Goal: Task Accomplishment & Management: Manage account settings

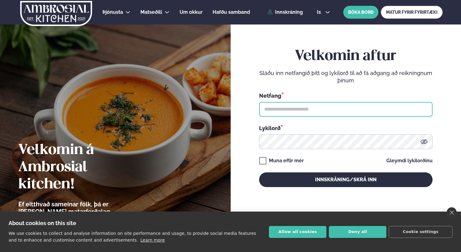
click at [285, 108] on input "text" at bounding box center [345, 109] width 173 height 15
type input "**********"
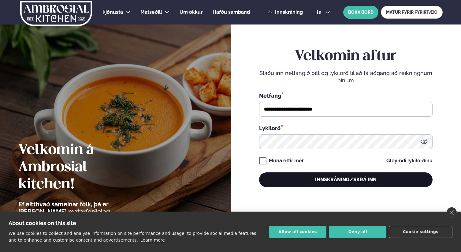
click at [340, 178] on button "Innskráning/Skrá inn" at bounding box center [345, 179] width 173 height 15
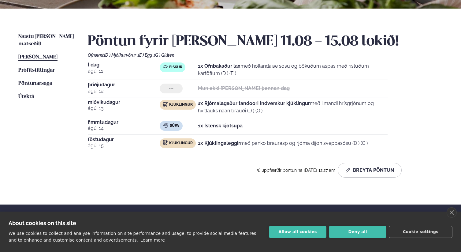
scroll to position [131, 0]
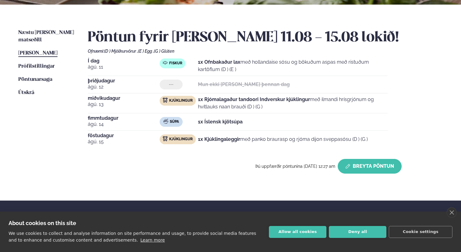
click at [383, 164] on button "Breyta Pöntun" at bounding box center [370, 166] width 64 height 15
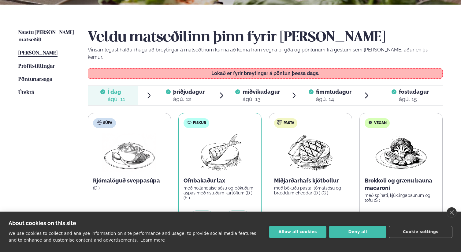
click at [178, 95] on div "ágú. 12" at bounding box center [188, 98] width 31 height 7
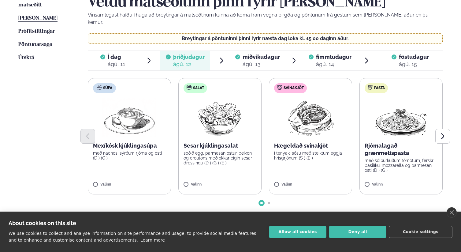
scroll to position [169, 0]
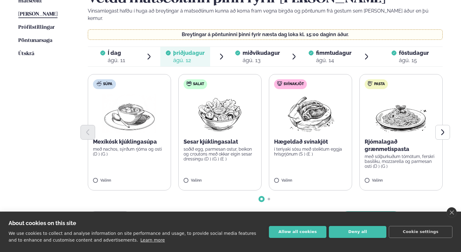
click at [198, 166] on label "Salat Sesar kjúklingasalat soðið egg, parmesan ostur, beikon og croutons með ok…" at bounding box center [219, 132] width 83 height 116
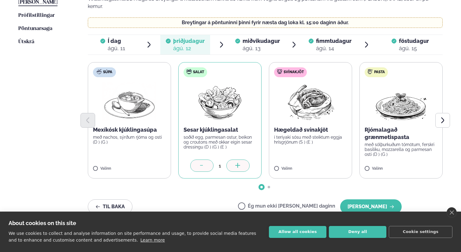
scroll to position [208, 0]
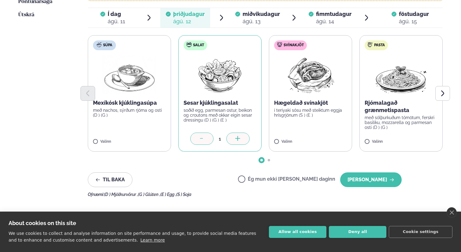
click at [385, 99] on p "Rjómalagað grænmetispasta" at bounding box center [401, 106] width 73 height 15
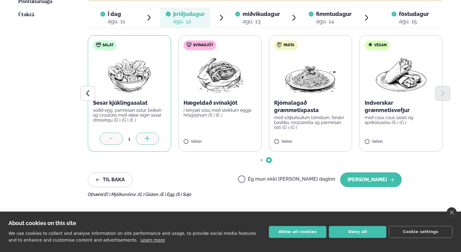
click at [103, 132] on div at bounding box center [111, 138] width 23 height 12
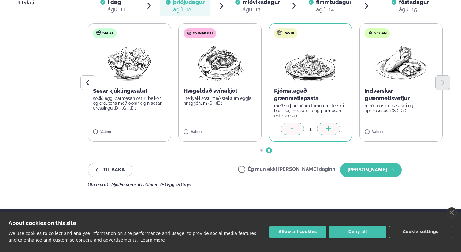
scroll to position [170, 0]
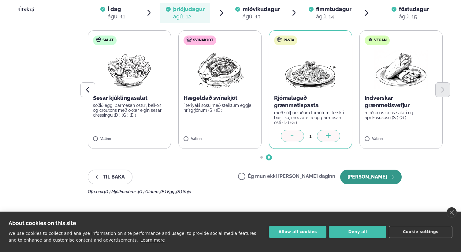
click at [381, 170] on button "[PERSON_NAME]" at bounding box center [370, 176] width 61 height 15
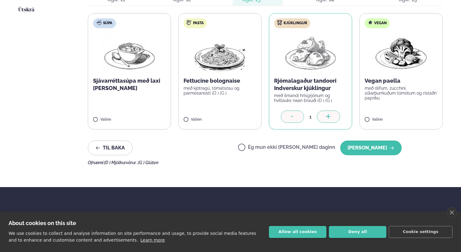
scroll to position [127, 0]
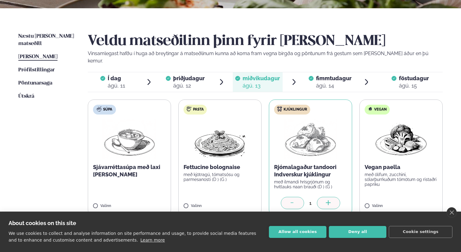
click at [407, 82] on div "ágú. 15" at bounding box center [414, 85] width 30 height 7
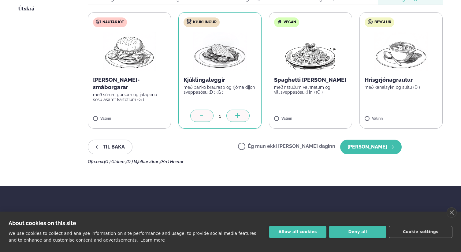
scroll to position [222, 0]
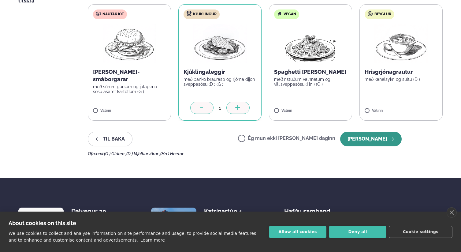
click at [380, 132] on button "[PERSON_NAME]" at bounding box center [370, 138] width 61 height 15
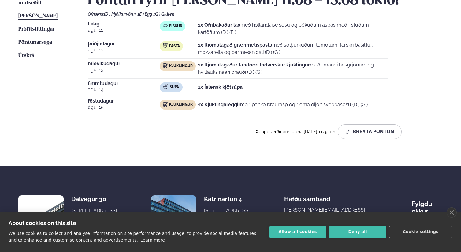
scroll to position [84, 0]
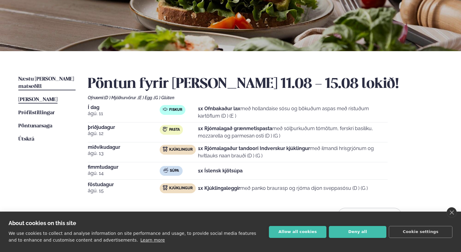
click at [44, 79] on span "Næstu [PERSON_NAME] matseðill" at bounding box center [46, 82] width 56 height 13
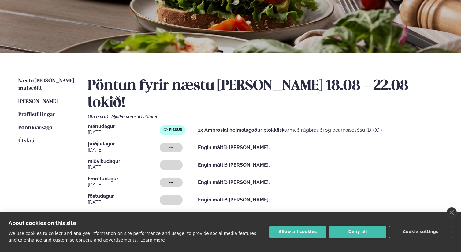
scroll to position [114, 0]
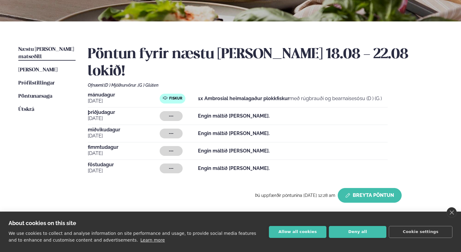
click at [381, 188] on button "Breyta Pöntun" at bounding box center [370, 195] width 64 height 15
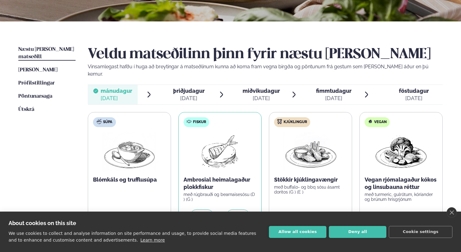
click at [190, 94] on div "[DATE]" at bounding box center [188, 97] width 31 height 7
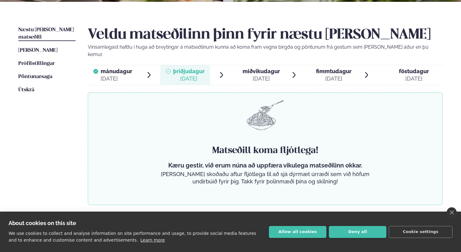
scroll to position [137, 0]
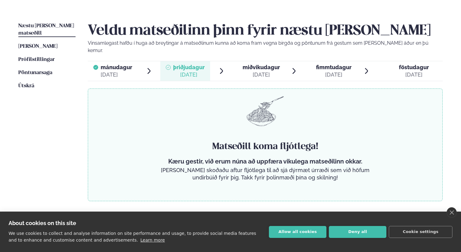
click at [258, 64] on span "miðvikudagur" at bounding box center [261, 67] width 37 height 6
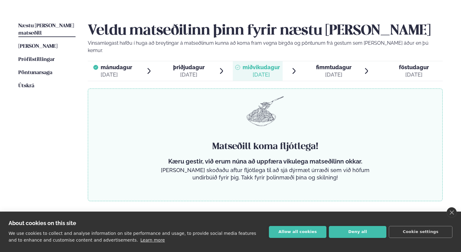
drag, startPoint x: 314, startPoint y: 63, endPoint x: 347, endPoint y: 62, distance: 33.3
click at [314, 63] on span "fimmtudagur fim. [DATE]" at bounding box center [330, 71] width 50 height 20
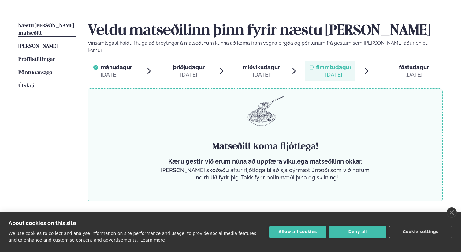
click at [386, 63] on span "föstudagur fös. [DATE]" at bounding box center [410, 71] width 65 height 20
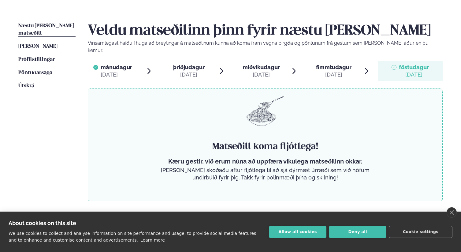
click at [187, 64] on span "þriðjudagur" at bounding box center [188, 67] width 31 height 6
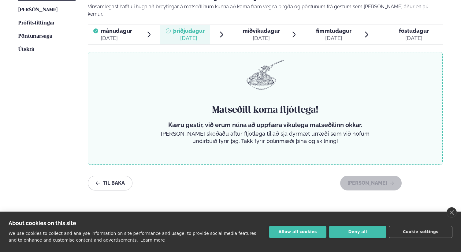
scroll to position [141, 0]
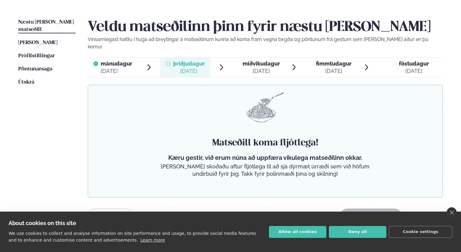
click at [139, 58] on li "mánudagur mán. [DATE]" at bounding box center [120, 67] width 65 height 20
